Goal: Task Accomplishment & Management: Use online tool/utility

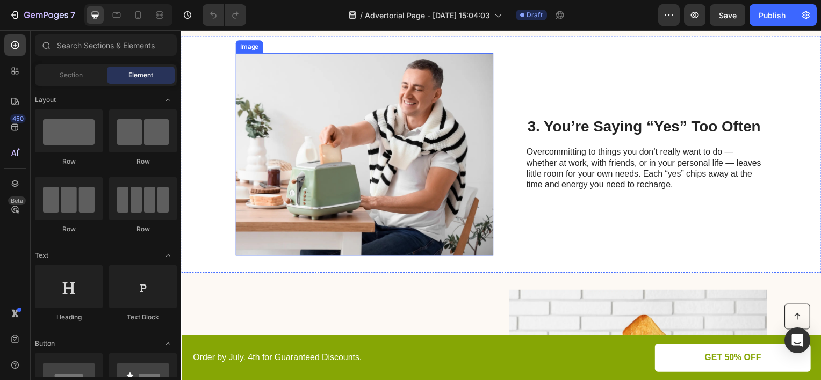
scroll to position [914, 0]
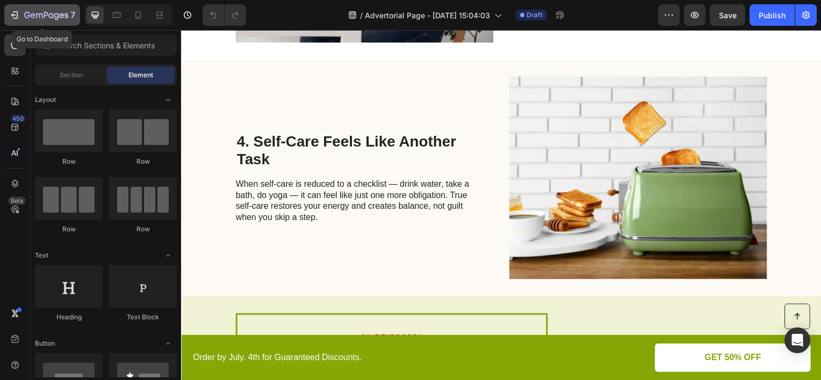
click at [36, 18] on icon "button" at bounding box center [39, 15] width 6 height 5
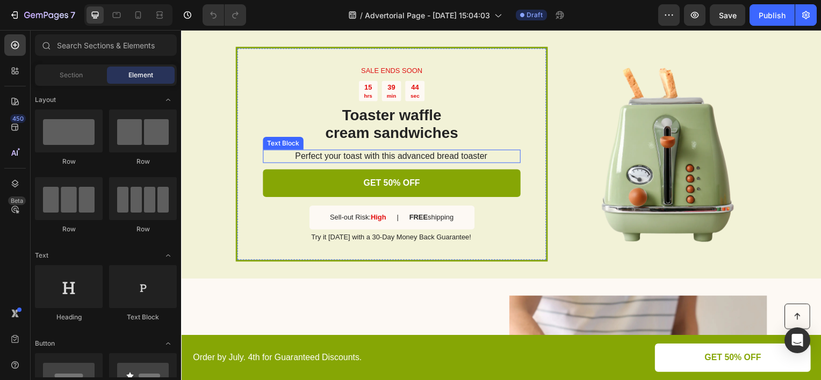
scroll to position [1129, 0]
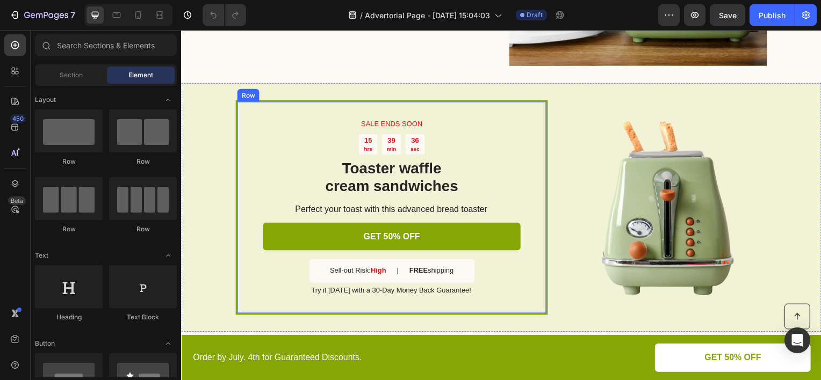
click at [245, 144] on div "SALE ENDS SOON Text Block 15 hrs 39 min 36 sec Countdown Timer Toaster waffle c…" at bounding box center [393, 208] width 314 height 217
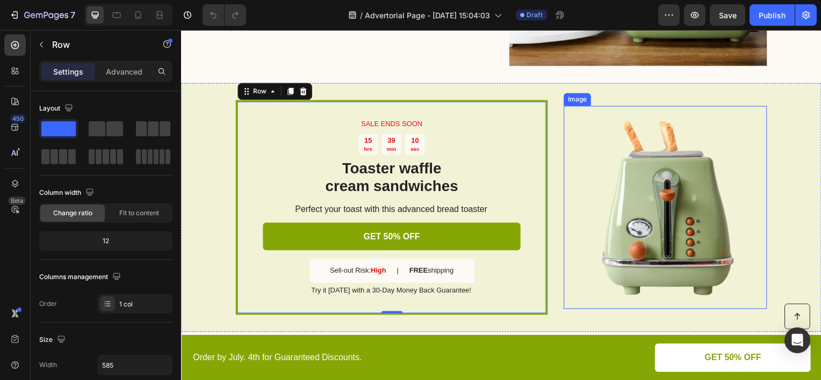
click at [597, 123] on img at bounding box center [668, 208] width 205 height 205
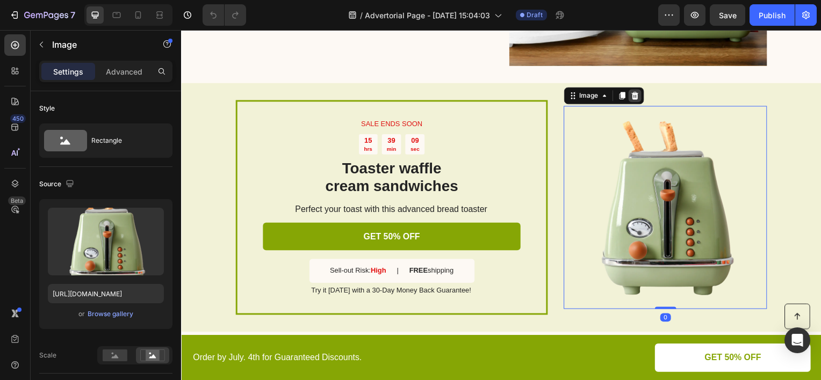
click at [635, 98] on icon at bounding box center [638, 96] width 7 height 8
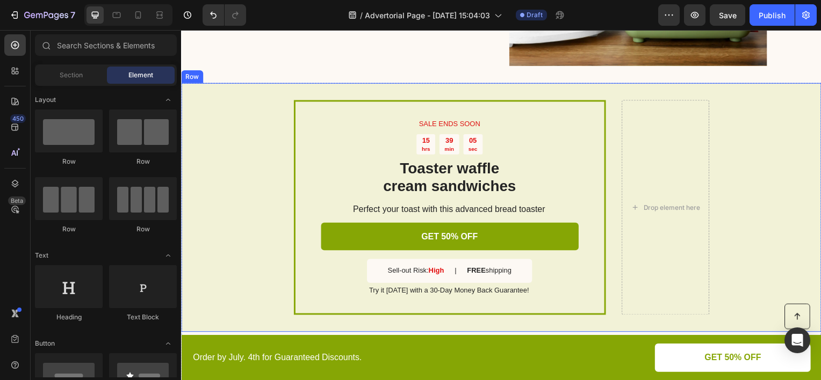
click at [230, 156] on div "SALE ENDS SOON Text Block 15 hrs 39 min 05 sec Countdown Timer Toaster waffle c…" at bounding box center [503, 208] width 645 height 251
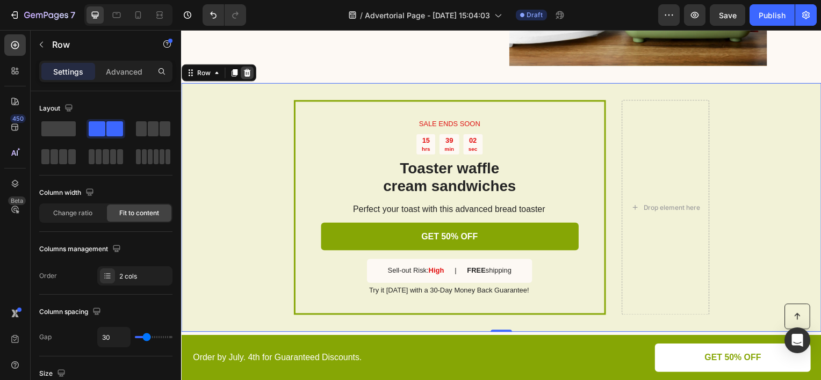
click at [248, 75] on icon at bounding box center [247, 73] width 9 height 9
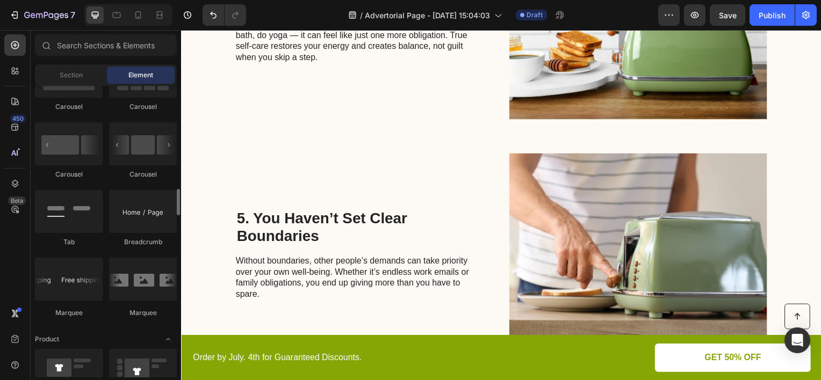
scroll to position [1236, 0]
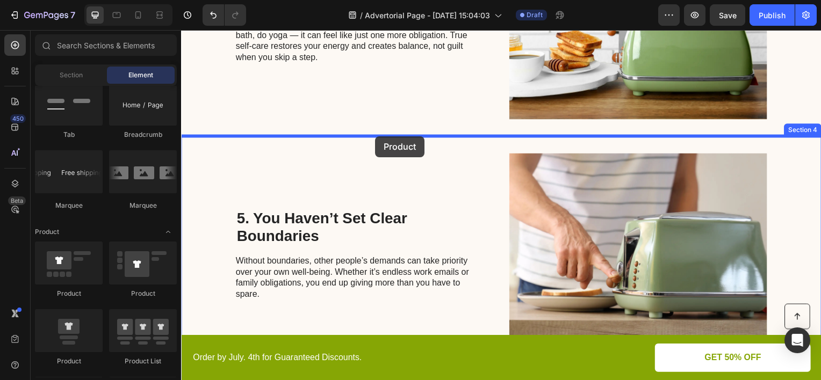
drag, startPoint x: 244, startPoint y: 365, endPoint x: 376, endPoint y: 139, distance: 262.5
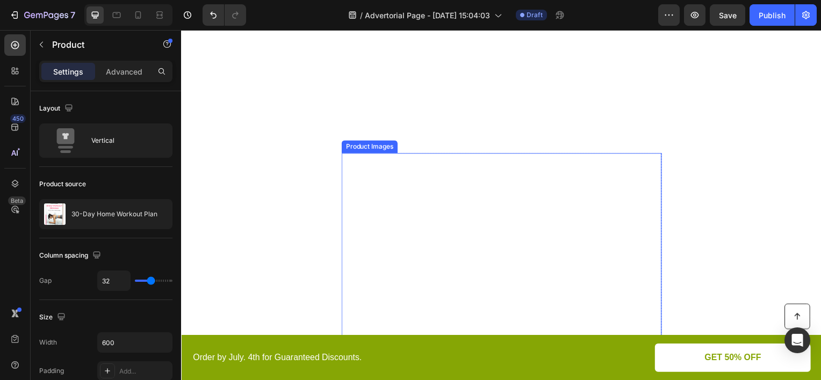
scroll to position [1290, 0]
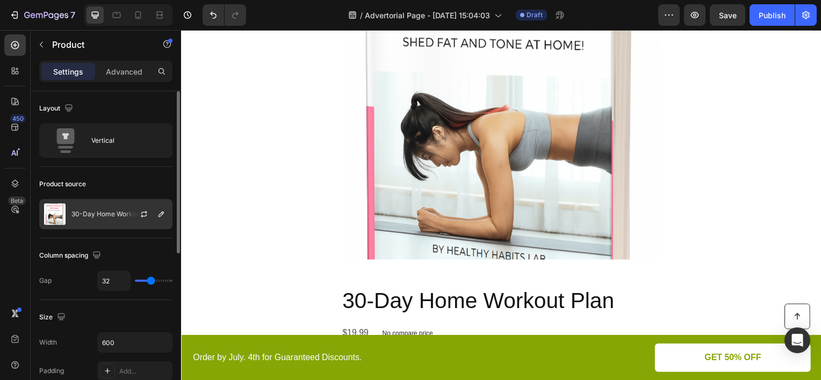
click at [97, 217] on p "30-Day Home Workout Plan" at bounding box center [114, 215] width 86 height 8
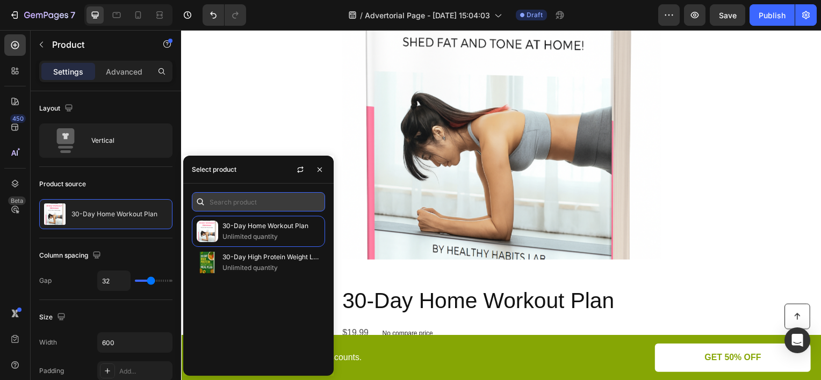
click at [245, 204] on input "text" at bounding box center [258, 201] width 133 height 19
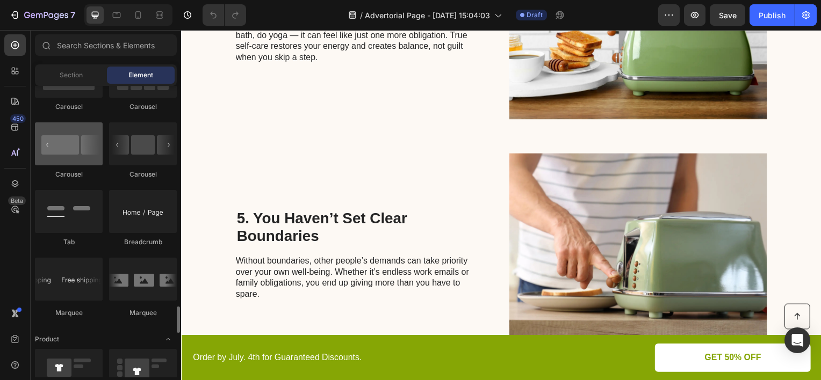
scroll to position [1290, 0]
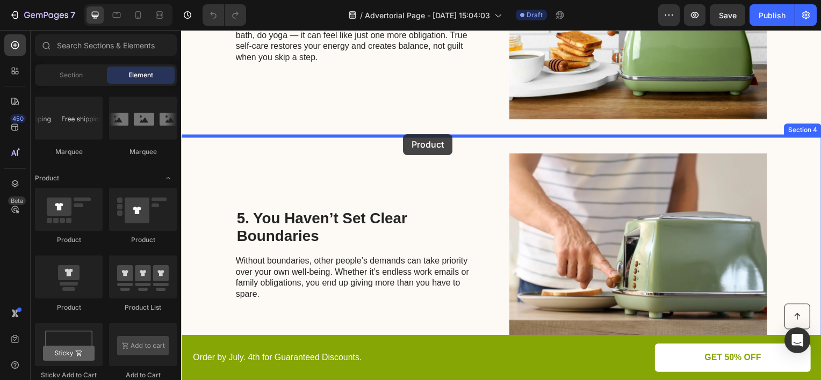
drag, startPoint x: 258, startPoint y: 314, endPoint x: 399, endPoint y: 139, distance: 224.8
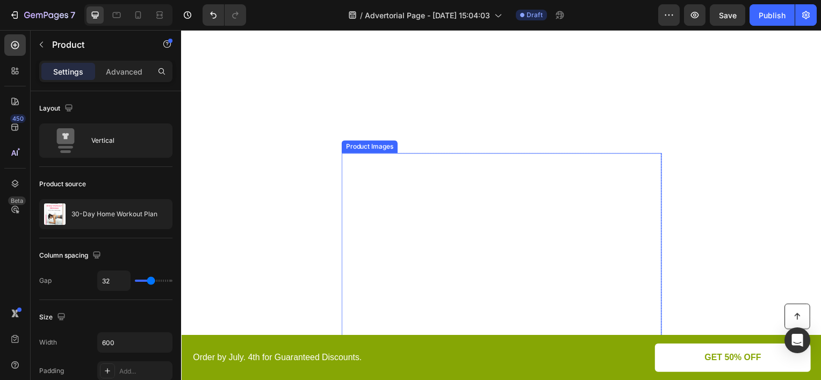
scroll to position [1182, 0]
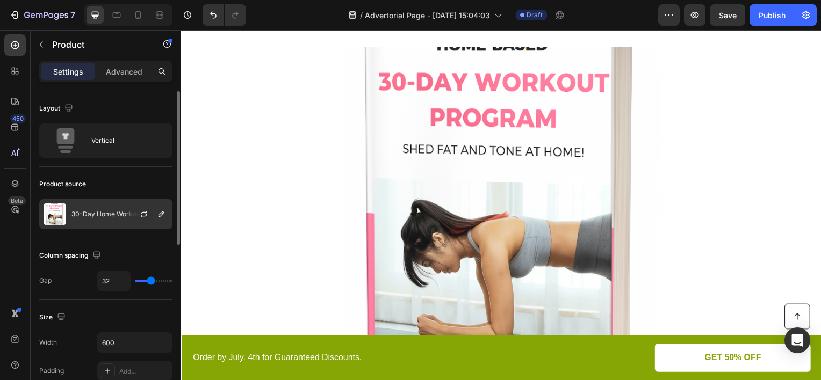
click at [97, 216] on p "30-Day Home Workout Plan" at bounding box center [114, 215] width 86 height 8
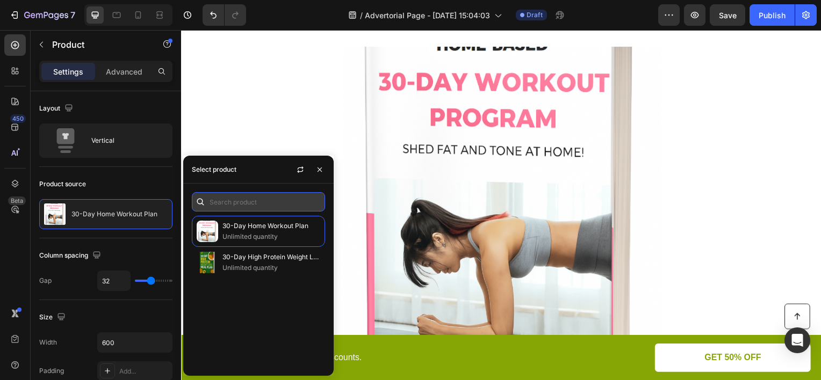
click at [227, 206] on input "text" at bounding box center [258, 201] width 133 height 19
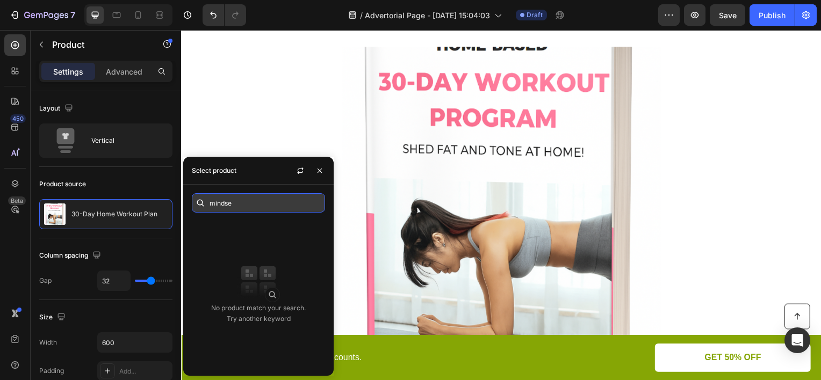
type input "mindset"
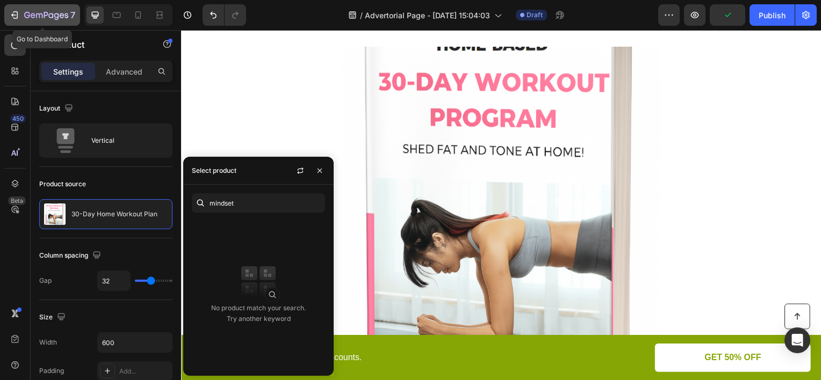
click at [53, 22] on button "7" at bounding box center [42, 14] width 76 height 21
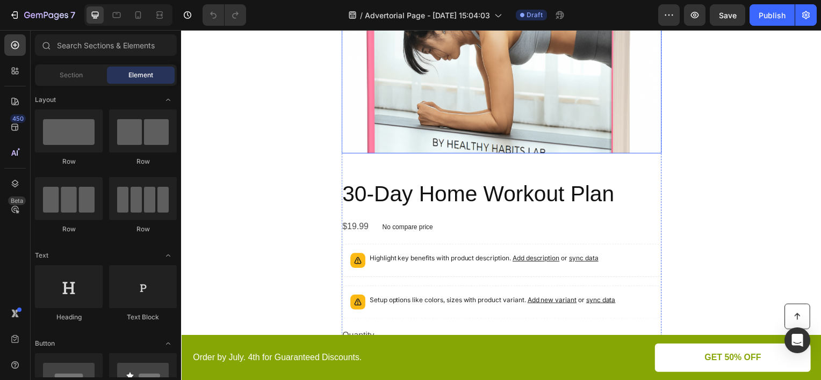
scroll to position [1451, 0]
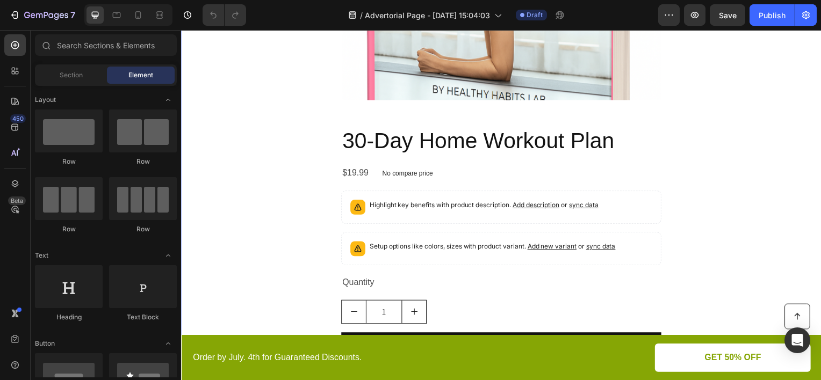
click at [303, 161] on div "Product Images 30-Day Home Workout Plan Product Title $19.99 Product Price Prod…" at bounding box center [503, 93] width 645 height 630
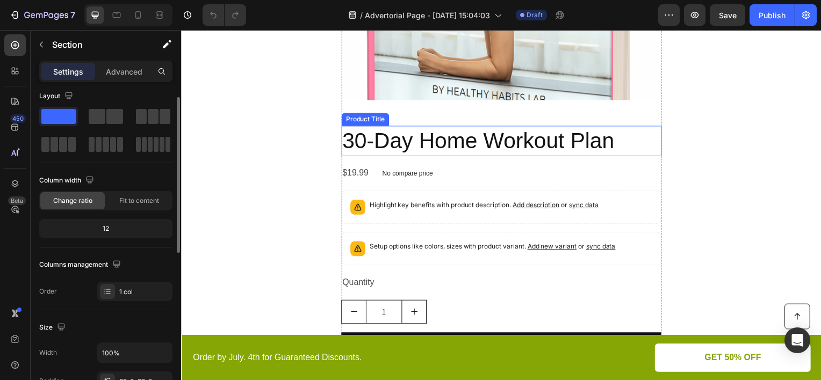
scroll to position [1182, 0]
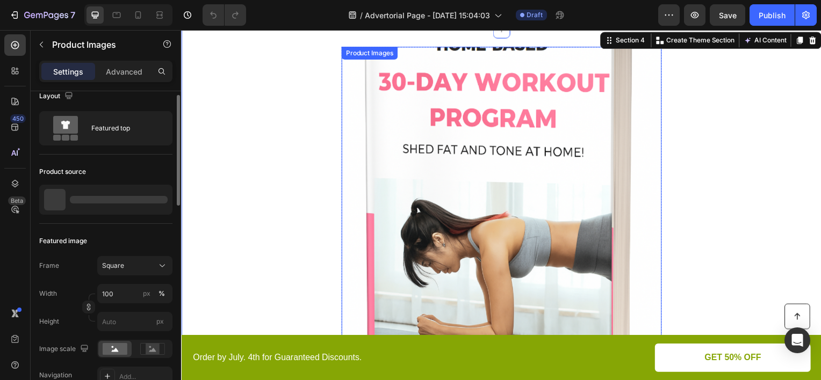
click at [428, 153] on img at bounding box center [503, 208] width 322 height 322
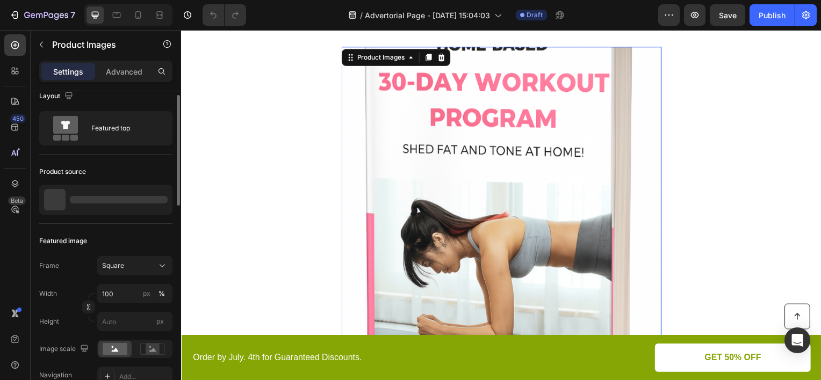
scroll to position [0, 0]
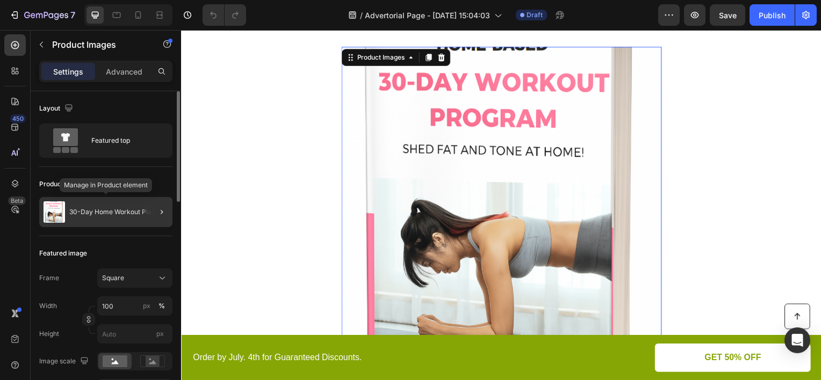
click at [114, 206] on div "30-Day Home Workout Plan" at bounding box center [105, 212] width 133 height 30
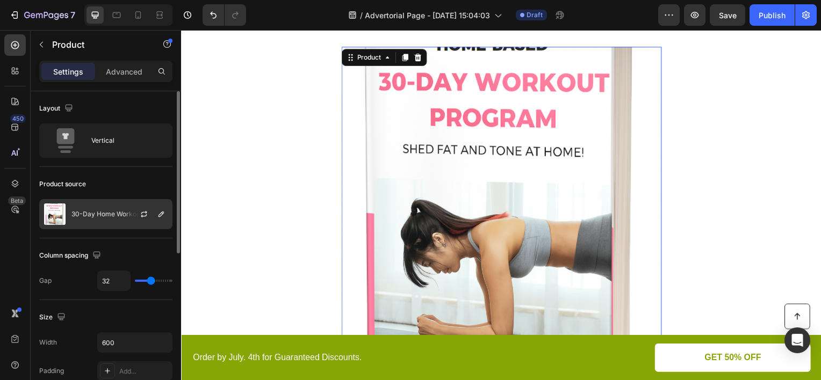
click at [112, 207] on div "30-Day Home Workout Plan" at bounding box center [105, 214] width 133 height 30
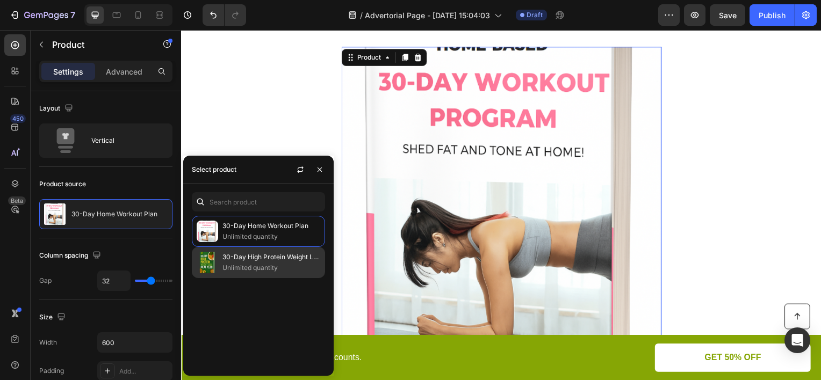
click at [232, 260] on p "30-Day High Protein Weight Loss Meal Plan" at bounding box center [271, 257] width 98 height 11
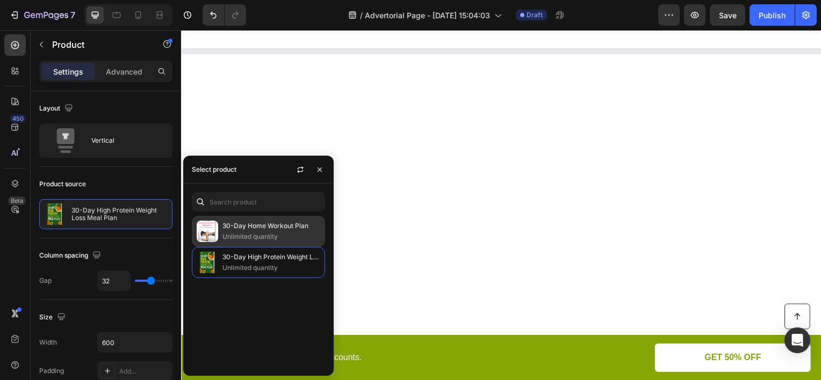
click at [243, 234] on p "Unlimited quantity" at bounding box center [271, 237] width 98 height 11
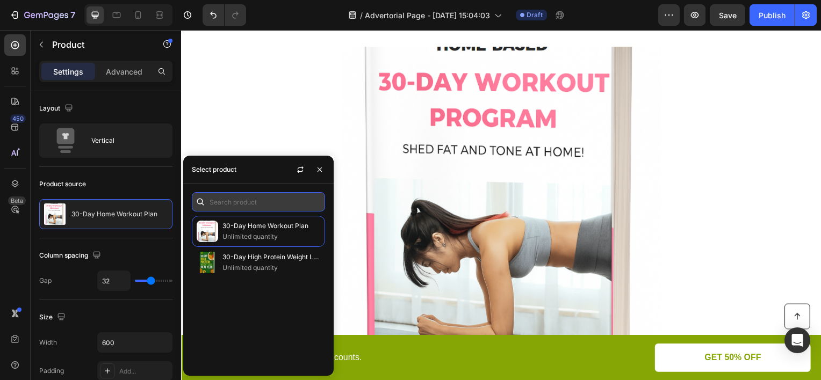
click at [249, 207] on input "text" at bounding box center [258, 201] width 133 height 19
click at [320, 174] on button "button" at bounding box center [319, 169] width 17 height 17
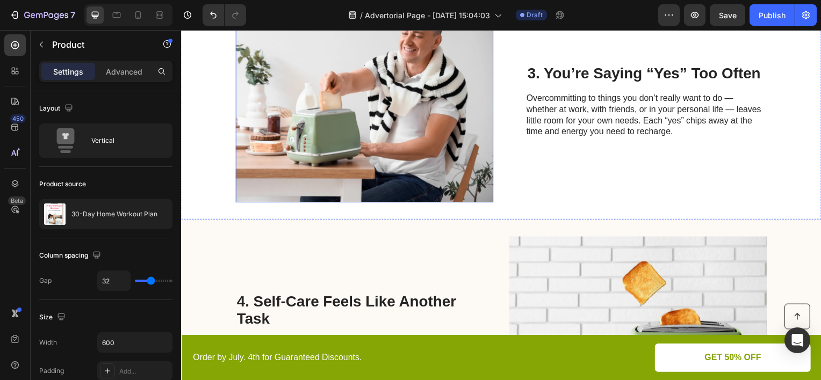
scroll to position [860, 0]
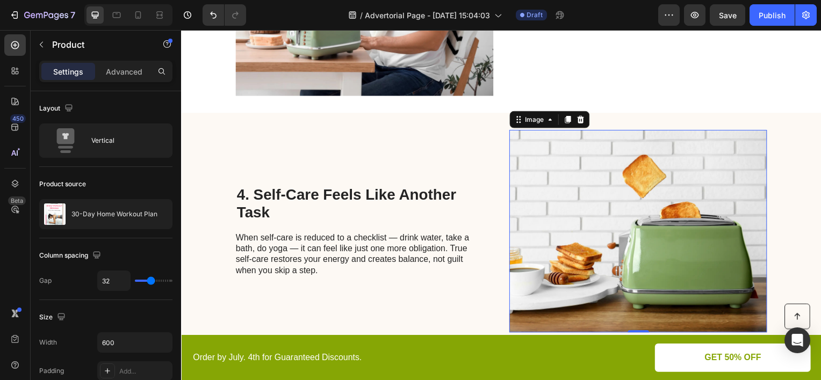
click at [595, 218] on img at bounding box center [642, 233] width 260 height 204
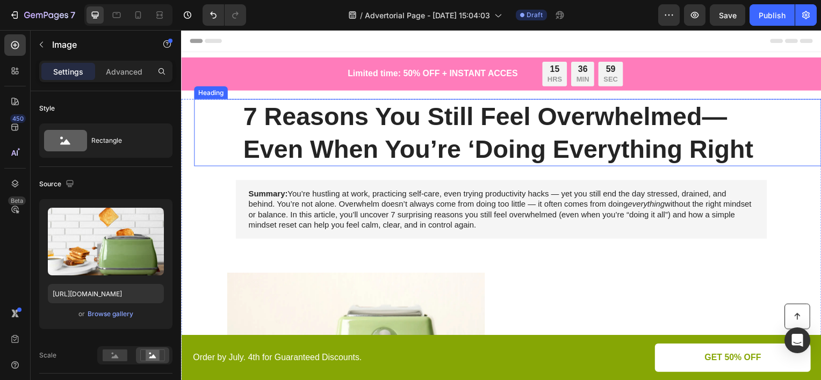
scroll to position [215, 0]
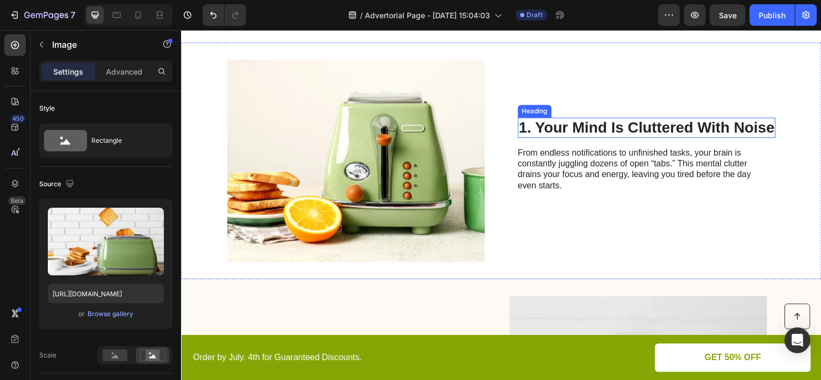
click at [521, 128] on h2 "1. Your Mind Is Cluttered With Noise" at bounding box center [650, 128] width 260 height 20
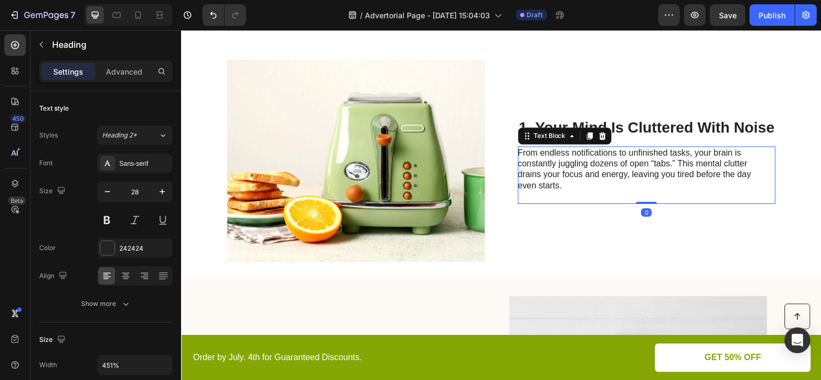
click at [587, 195] on p "From endless notifications to unfinished tasks, your brain is constantly juggli…" at bounding box center [640, 176] width 241 height 56
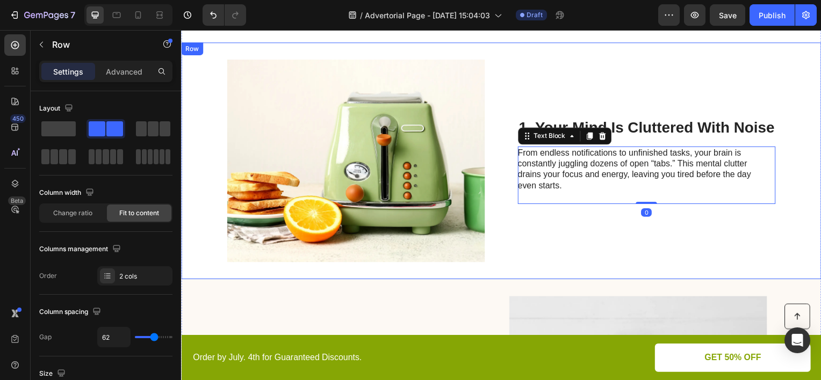
click at [576, 252] on div "1. Your Mind Is Cluttered With Noise Heading From endless notifications to unfi…" at bounding box center [650, 162] width 260 height 204
click at [571, 189] on p "From endless notifications to unfinished tasks, your brain is constantly juggli…" at bounding box center [640, 176] width 241 height 56
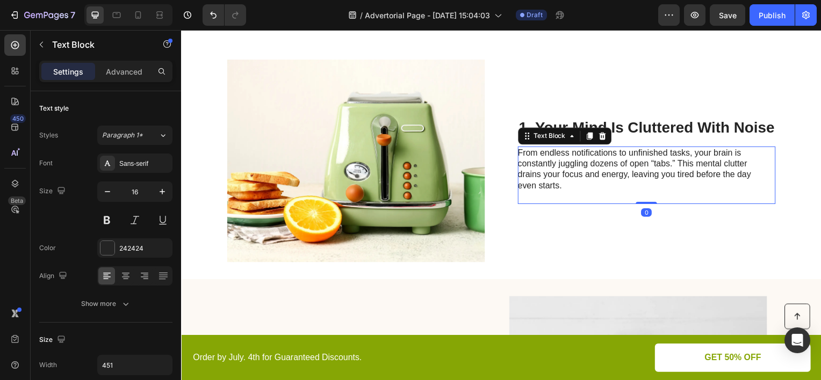
click at [571, 189] on p "From endless notifications to unfinished tasks, your brain is constantly juggli…" at bounding box center [640, 176] width 241 height 56
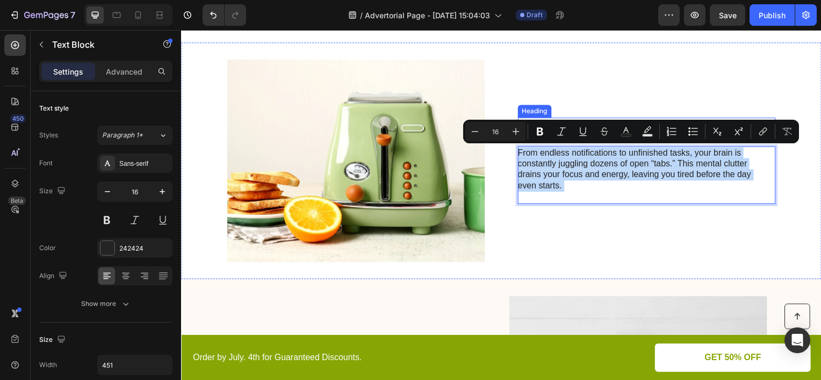
drag, startPoint x: 571, startPoint y: 189, endPoint x: 713, endPoint y: 167, distance: 143.6
click at [534, 136] on div "1. Your Mind Is Cluttered With Noise Heading From endless notifications to unfi…" at bounding box center [650, 162] width 260 height 204
click at [573, 245] on div "1. Your Mind Is Cluttered With Noise Heading From endless notifications to unfi…" at bounding box center [650, 162] width 260 height 204
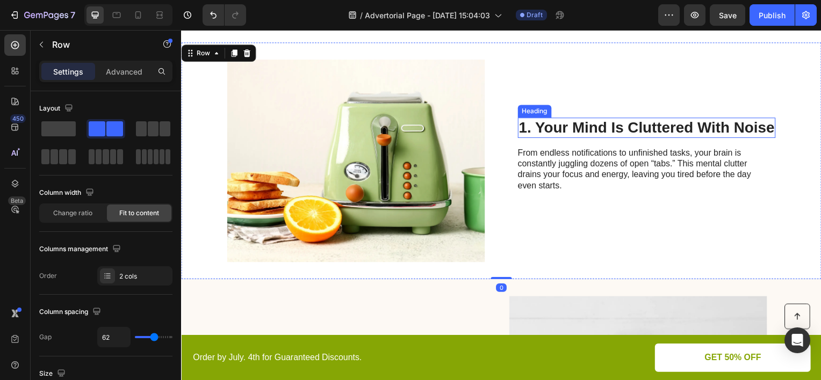
click at [745, 126] on h2 "1. Your Mind Is Cluttered With Noise" at bounding box center [650, 128] width 260 height 20
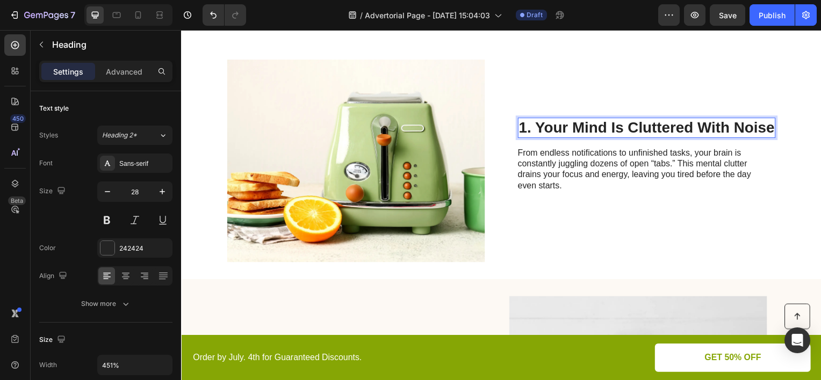
click at [745, 126] on h2 "1. Your Mind Is Cluttered With Noise" at bounding box center [650, 128] width 260 height 20
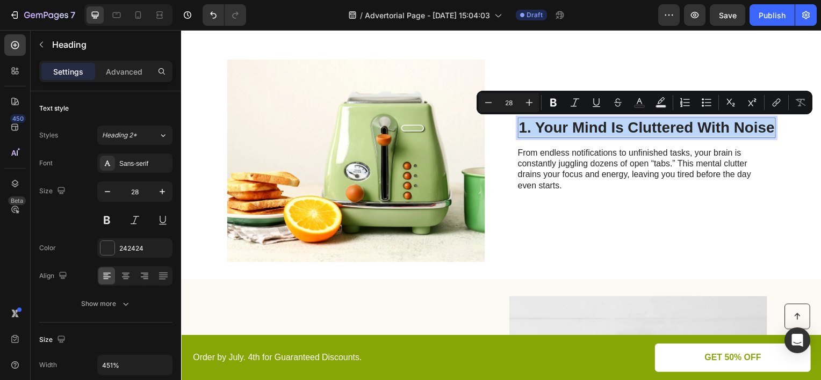
click at [745, 126] on p "1. Your Mind Is Cluttered With Noise" at bounding box center [649, 128] width 257 height 18
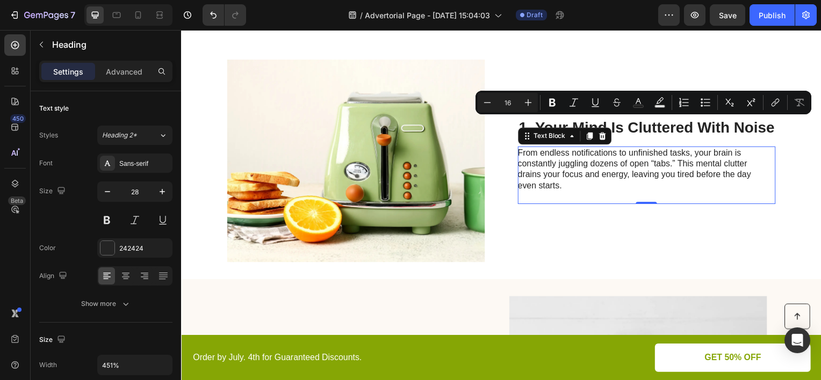
click at [576, 175] on p "From endless notifications to unfinished tasks, your brain is constantly juggli…" at bounding box center [640, 176] width 241 height 56
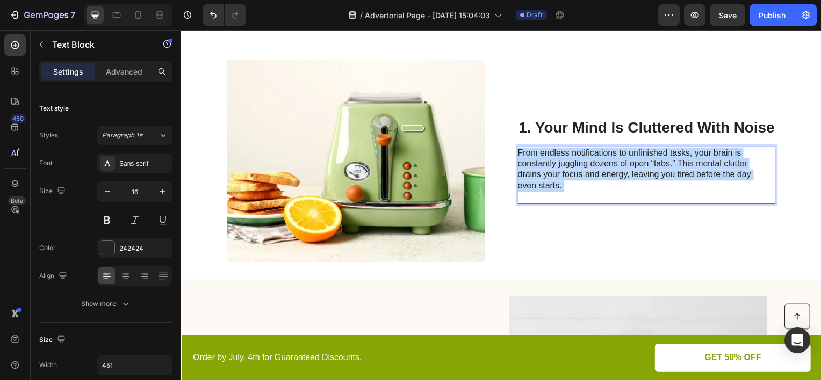
click at [576, 175] on p "From endless notifications to unfinished tasks, your brain is constantly juggli…" at bounding box center [640, 176] width 241 height 56
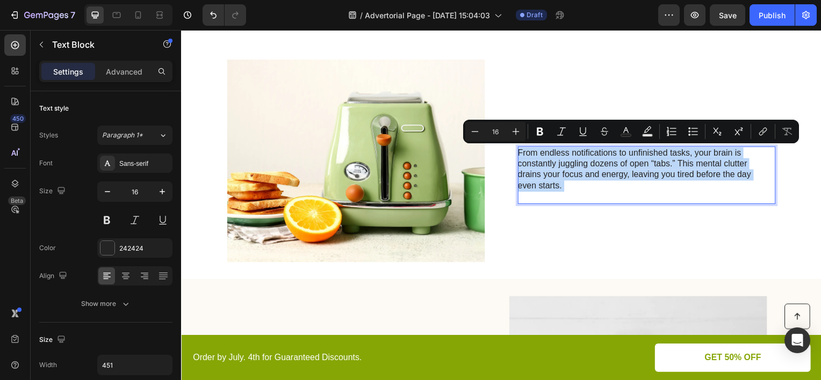
click at [699, 178] on p "From endless notifications to unfinished tasks, your brain is constantly juggli…" at bounding box center [640, 176] width 241 height 56
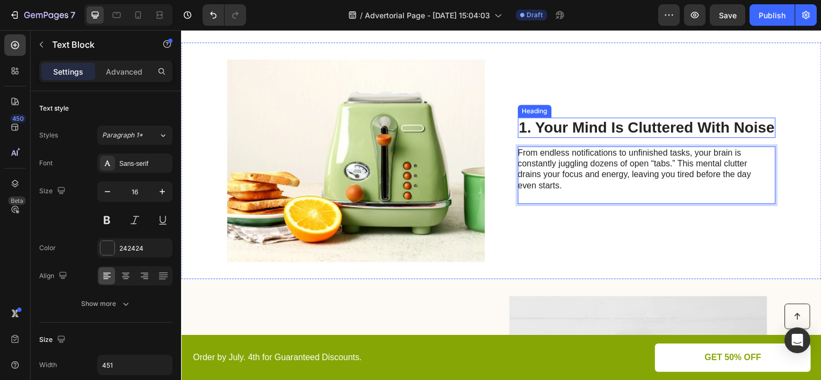
click at [616, 127] on p "1. Your Mind Is Cluttered With Noise" at bounding box center [649, 128] width 257 height 18
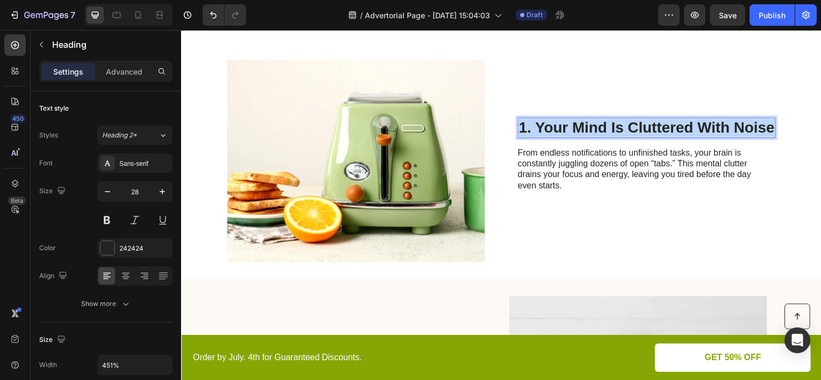
click at [616, 127] on p "1. Your Mind Is Cluttered With Noise" at bounding box center [649, 128] width 257 height 18
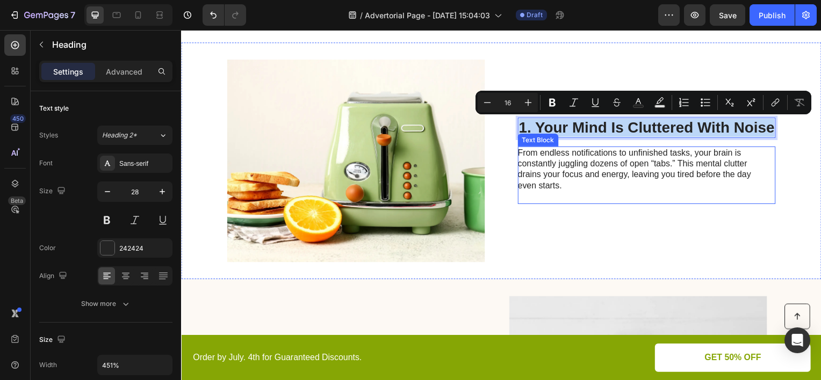
click at [618, 181] on p "From endless notifications to unfinished tasks, your brain is constantly juggli…" at bounding box center [640, 176] width 241 height 56
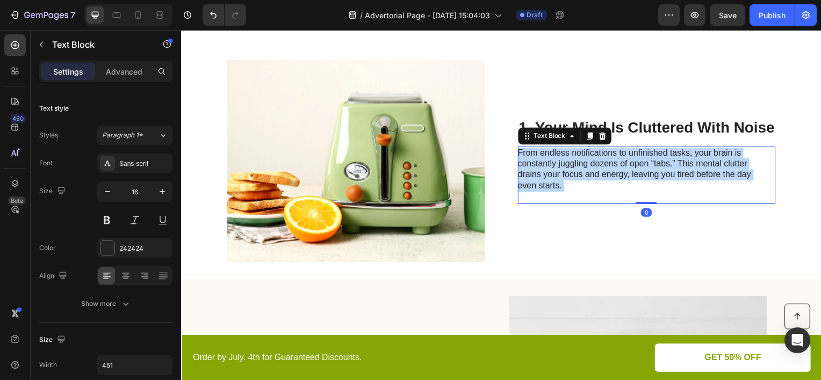
click at [618, 181] on p "From endless notifications to unfinished tasks, your brain is constantly juggli…" at bounding box center [640, 176] width 241 height 56
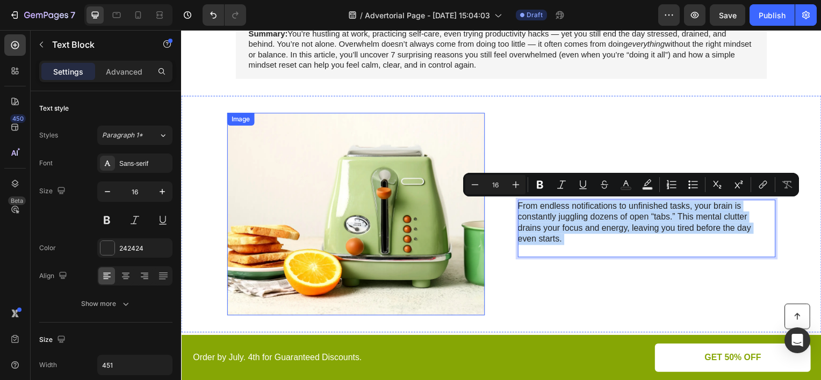
scroll to position [54, 0]
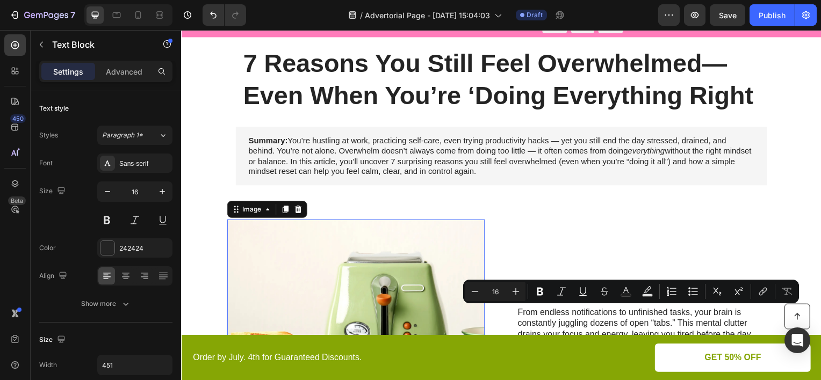
click at [369, 271] on img at bounding box center [357, 323] width 260 height 204
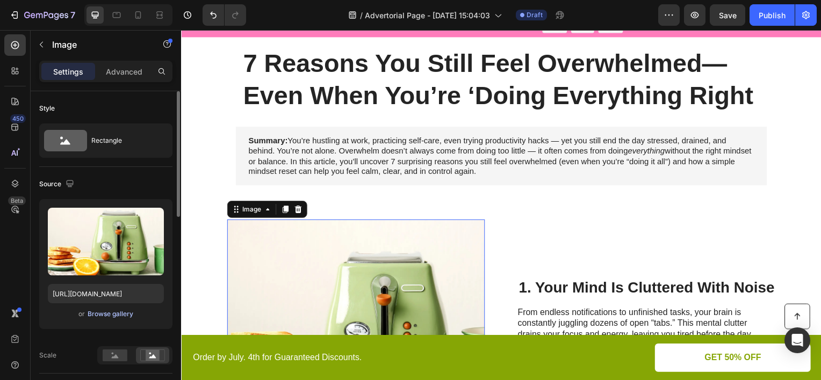
click at [99, 314] on div "Browse gallery" at bounding box center [111, 315] width 46 height 10
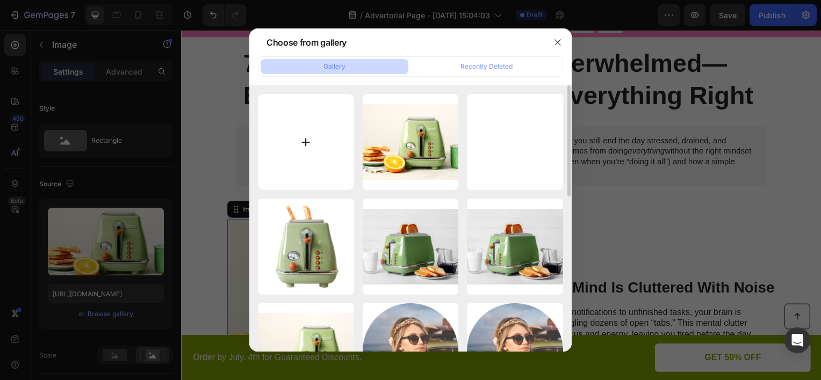
click at [317, 154] on input "file" at bounding box center [306, 142] width 96 height 96
type input "C:\fakepath\ChatGPT Image 27. elok. 2025 klo 19.07.23.png"
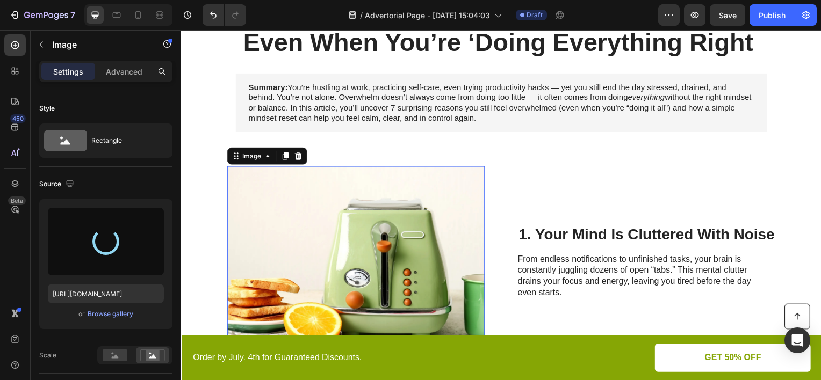
scroll to position [161, 0]
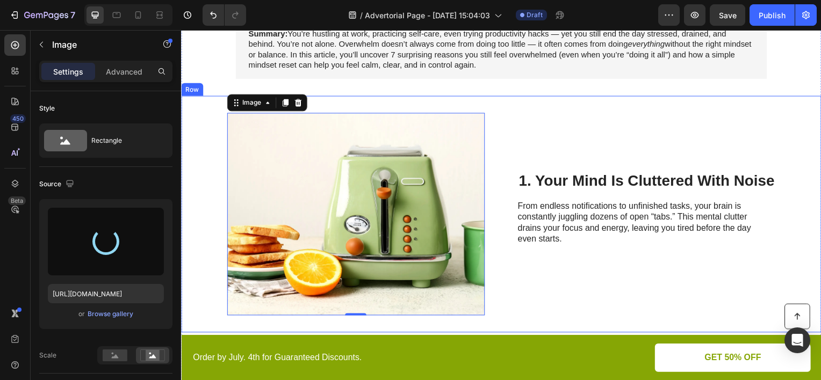
type input "https://cdn.shopify.com/s/files/1/0924/8846/6774/files/gempages_578456514570748…"
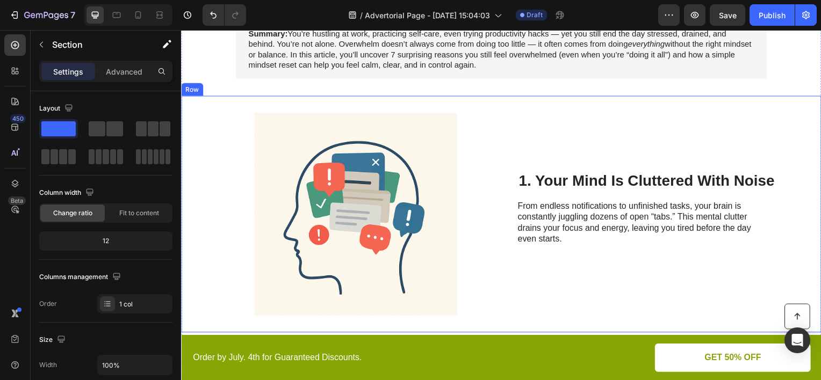
scroll to position [0, 0]
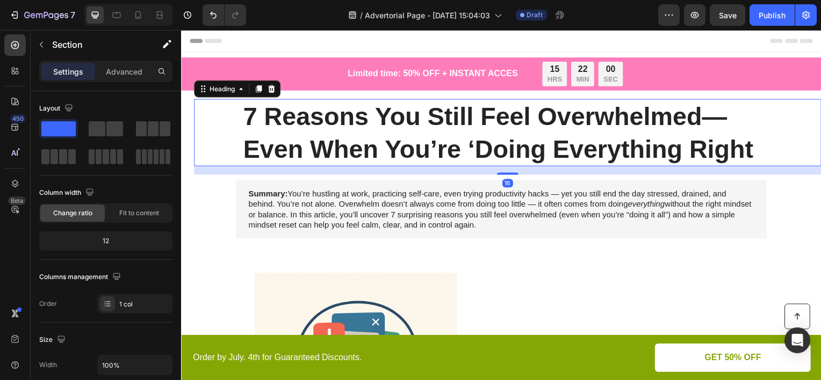
click at [352, 159] on h1 "7 Reasons You Still Feel Overwhelmed— Even When You’re ‘Doing Everything Right" at bounding box center [509, 133] width 535 height 68
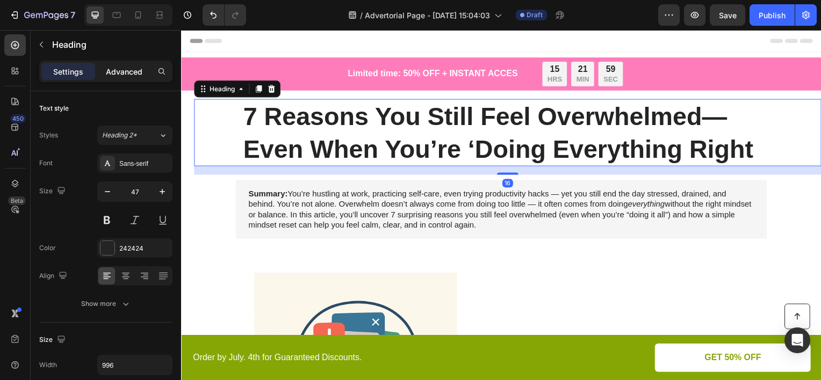
click at [129, 69] on p "Advanced" at bounding box center [124, 71] width 37 height 11
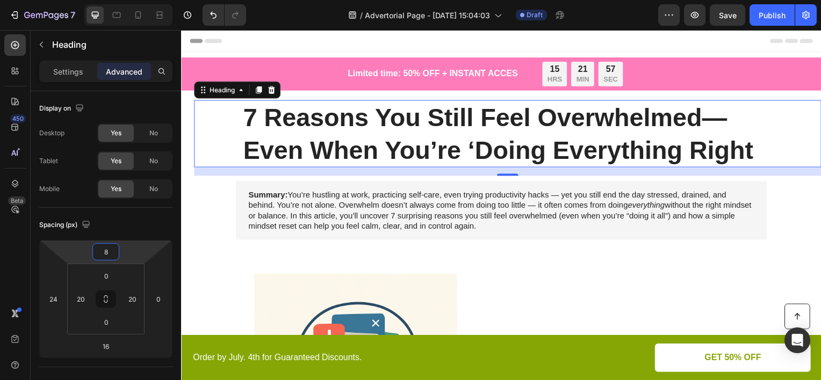
type input "10"
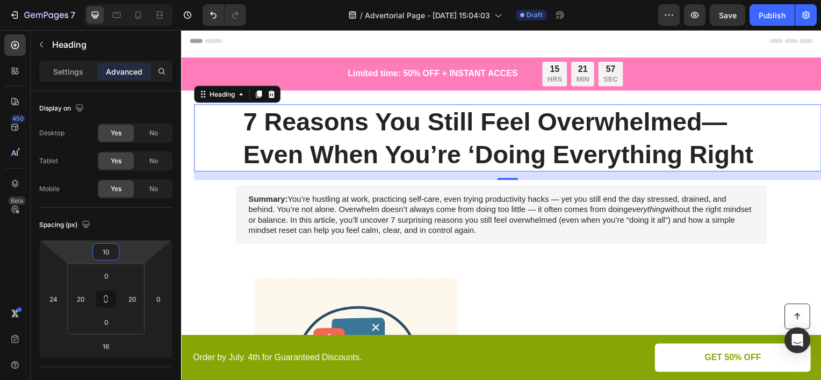
click at [131, 0] on html "7 Version history / Advertorial Page - Aug 26, 15:04:03 Draft Preview Save Publ…" at bounding box center [410, 0] width 821 height 0
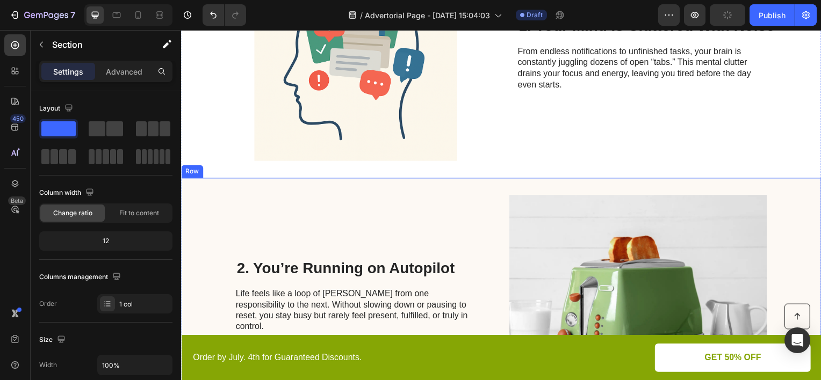
scroll to position [537, 0]
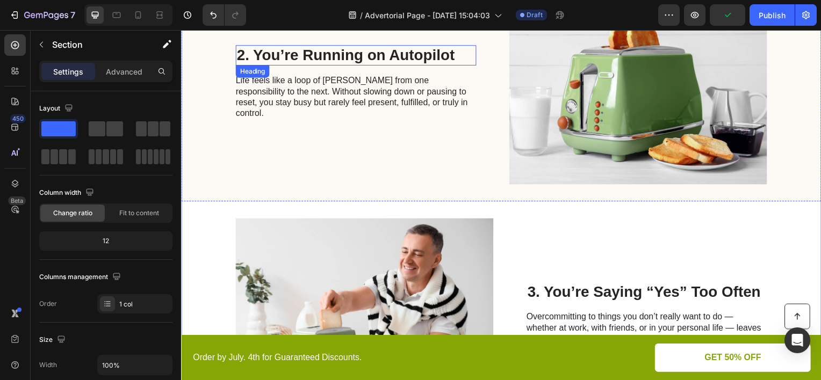
click at [403, 61] on h2 "2. You’re Running on Autopilot" at bounding box center [357, 55] width 242 height 20
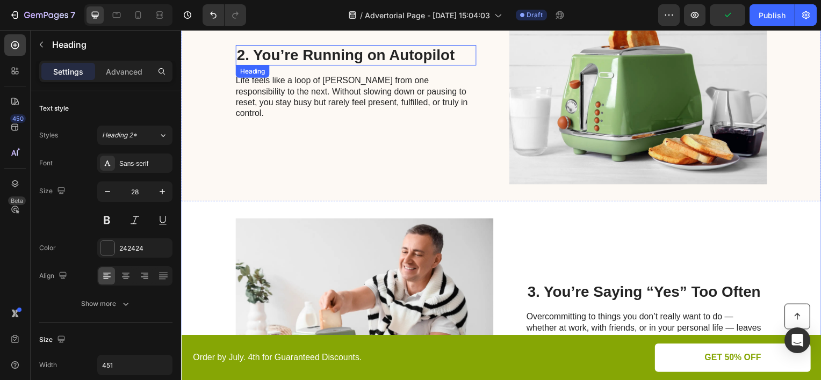
click at [403, 61] on h2 "2. You’re Running on Autopilot" at bounding box center [357, 55] width 242 height 20
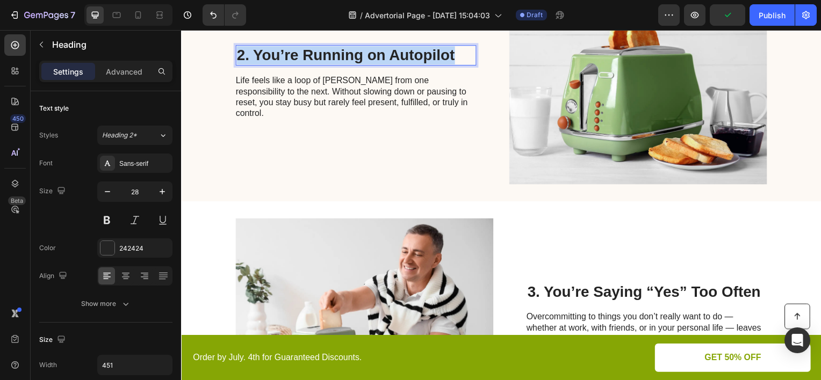
click at [403, 61] on p "2. You’re Running on Autopilot" at bounding box center [357, 55] width 240 height 18
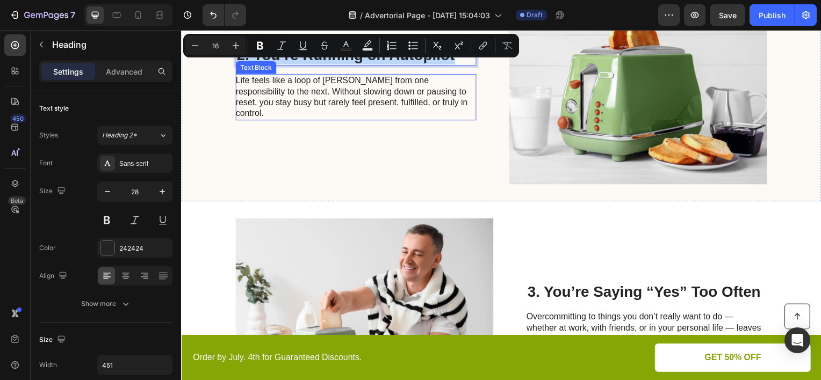
click at [353, 96] on p "Life feels like a loop of [PERSON_NAME] from one responsibility to the next. Wi…" at bounding box center [356, 97] width 241 height 45
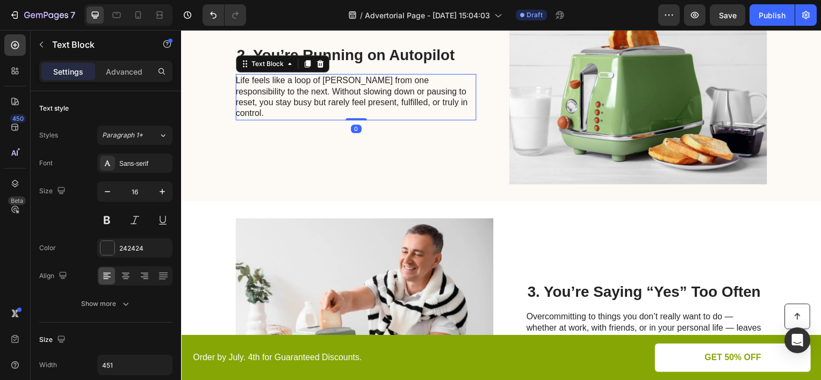
click at [353, 96] on p "Life feels like a loop of [PERSON_NAME] from one responsibility to the next. Wi…" at bounding box center [356, 97] width 241 height 45
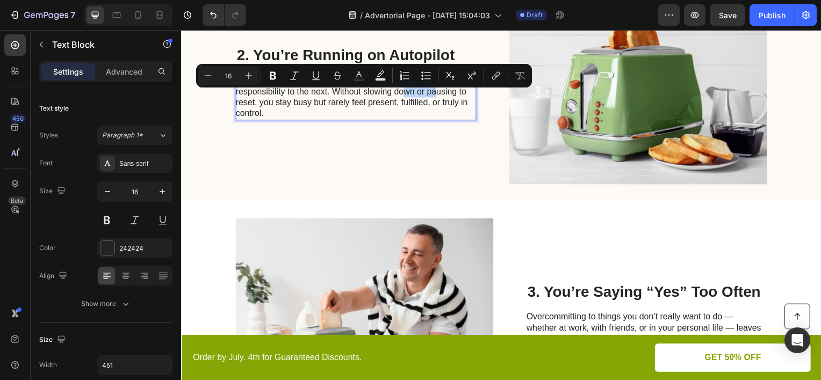
click at [353, 96] on p "Life feels like a loop of [PERSON_NAME] from one responsibility to the next. Wi…" at bounding box center [356, 97] width 241 height 45
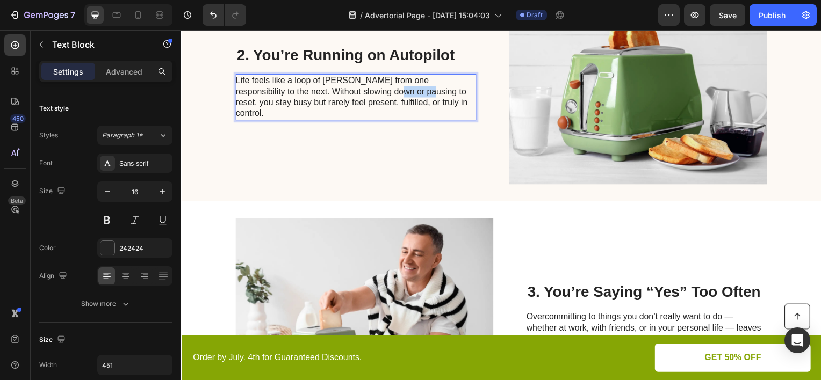
click at [353, 96] on p "Life feels like a loop of [PERSON_NAME] from one responsibility to the next. Wi…" at bounding box center [356, 97] width 241 height 45
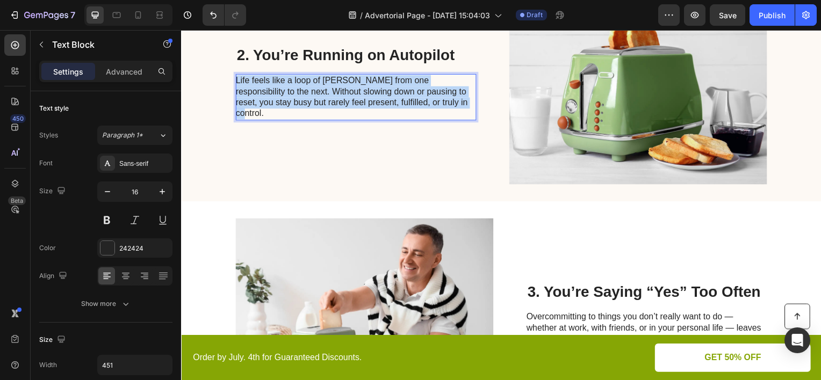
click at [353, 96] on p "Life feels like a loop of [PERSON_NAME] from one responsibility to the next. Wi…" at bounding box center [356, 97] width 241 height 45
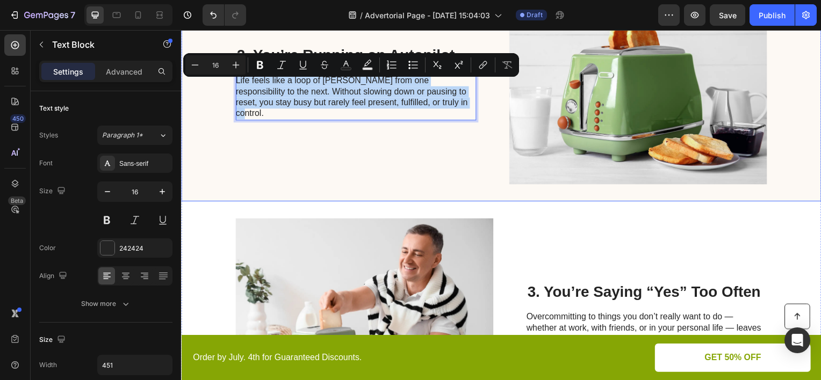
copy p "Life feels like a loop of [PERSON_NAME] from one responsibility to the next. Wi…"
